Goal: Find contact information: Find contact information

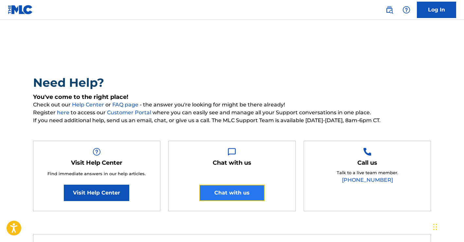
click at [223, 189] on button "Chat with us" at bounding box center [231, 193] width 65 height 16
click at [28, 9] on img at bounding box center [20, 9] width 25 height 9
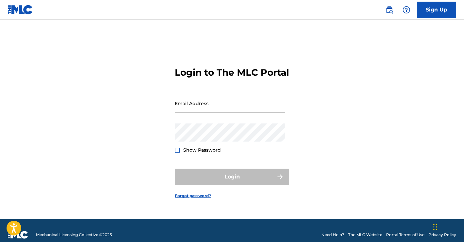
click at [28, 9] on img at bounding box center [20, 9] width 25 height 9
click at [19, 10] on img at bounding box center [20, 9] width 25 height 9
